Goal: Transaction & Acquisition: Purchase product/service

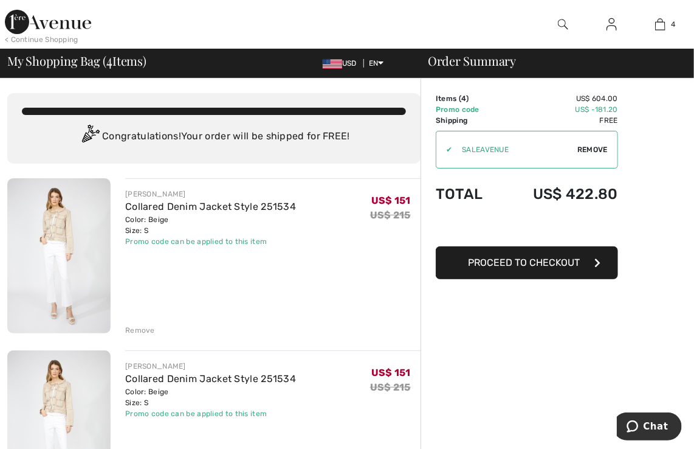
click at [542, 269] on button "Proceed to Checkout" at bounding box center [527, 262] width 182 height 33
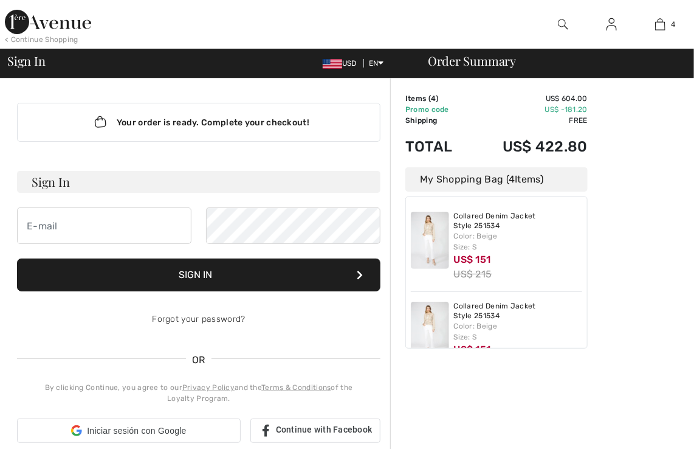
click at [427, 107] on td "Promo code" at bounding box center [437, 109] width 65 height 11
